Goal: Information Seeking & Learning: Learn about a topic

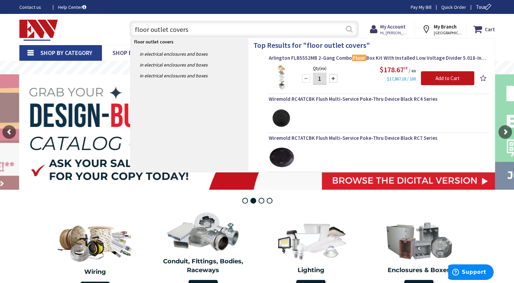
type input "floor outlet covers"
click at [352, 28] on button "Search" at bounding box center [349, 28] width 9 height 15
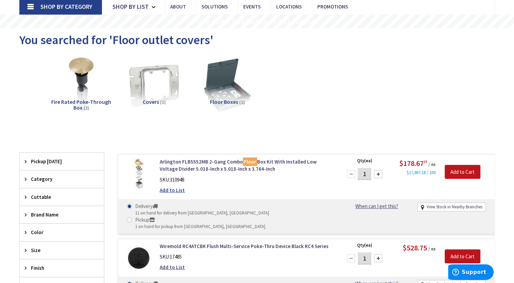
scroll to position [102, 0]
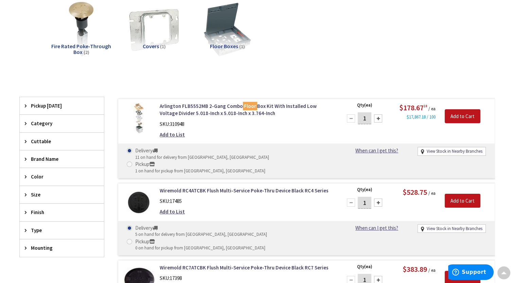
click at [27, 157] on icon at bounding box center [27, 159] width 5 height 5
click at [36, 193] on span "[GEOGRAPHIC_DATA]" at bounding box center [62, 196] width 84 height 12
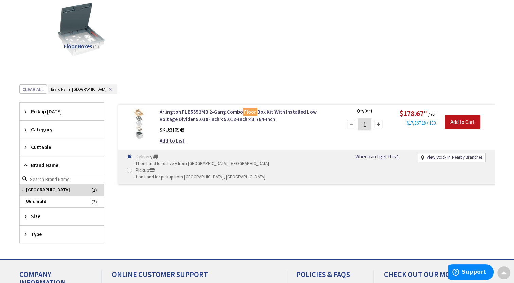
click at [142, 122] on img at bounding box center [139, 124] width 32 height 32
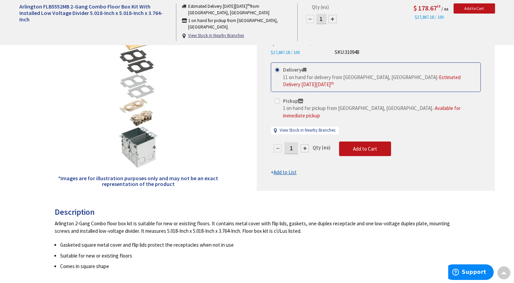
scroll to position [34, 0]
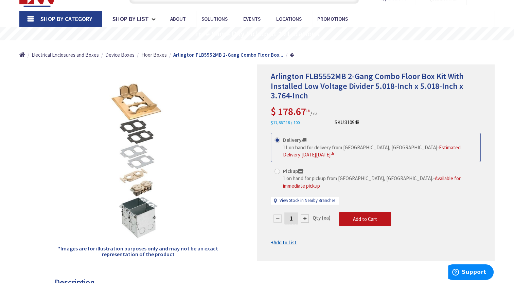
click at [152, 55] on span "Floor Boxes" at bounding box center [153, 55] width 25 height 6
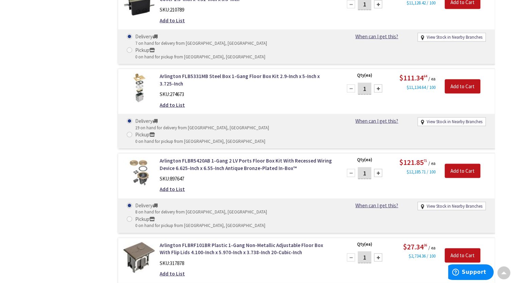
scroll to position [1290, 0]
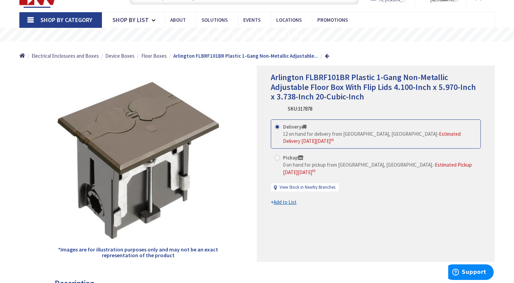
scroll to position [34, 0]
